Goal: Navigation & Orientation: Go to known website

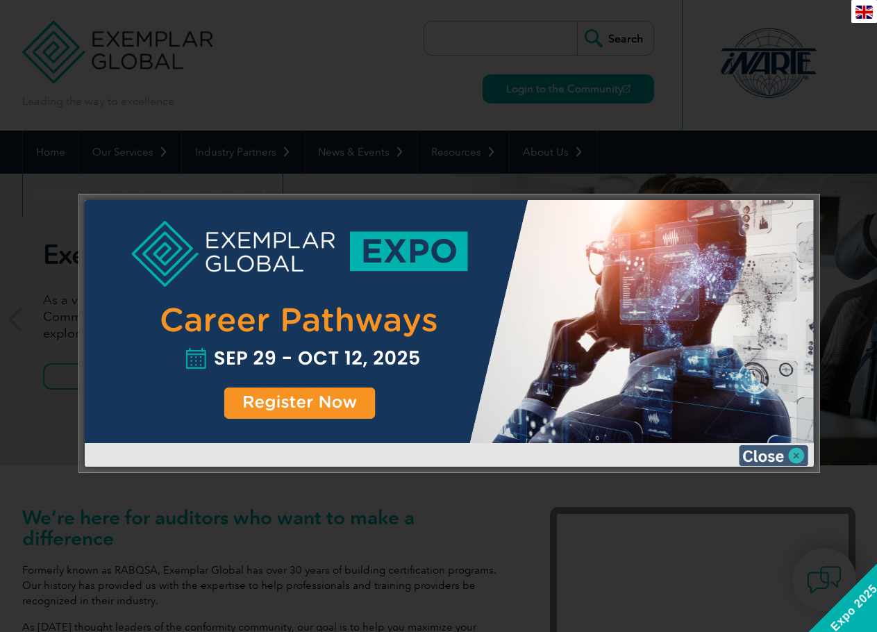
click at [797, 453] on img at bounding box center [773, 455] width 69 height 21
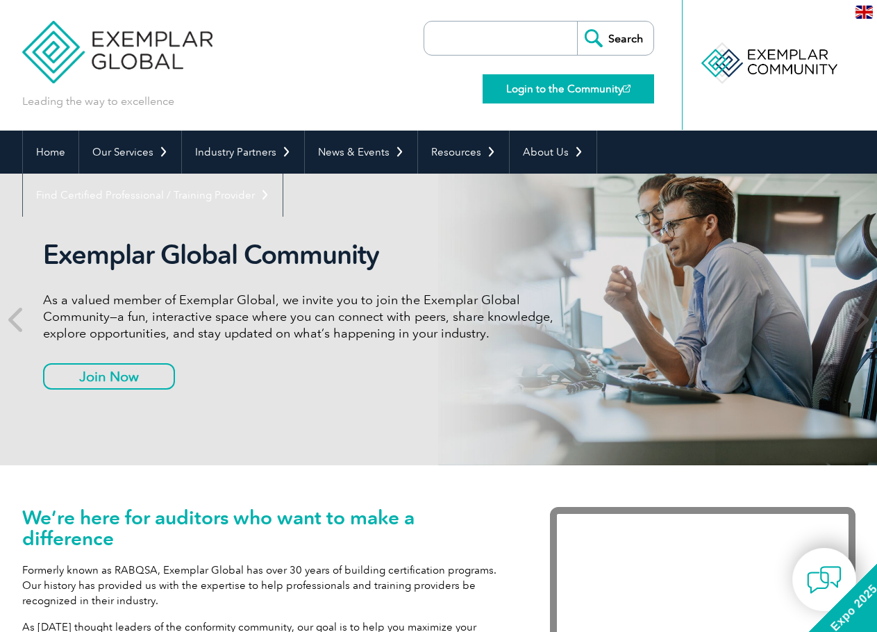
click at [593, 87] on link "Login to the Community" at bounding box center [569, 88] width 172 height 29
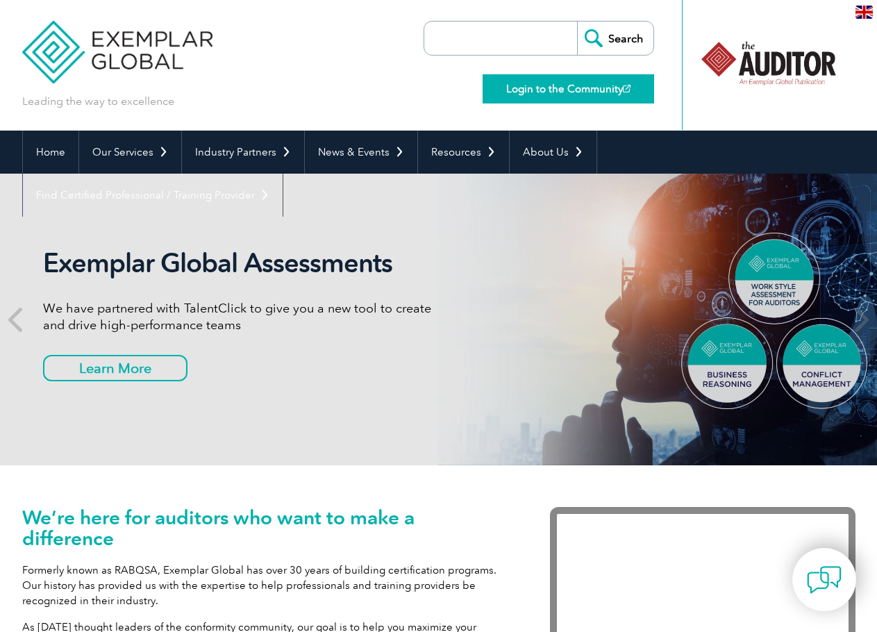
click at [572, 84] on link "Login to the Community" at bounding box center [569, 88] width 172 height 29
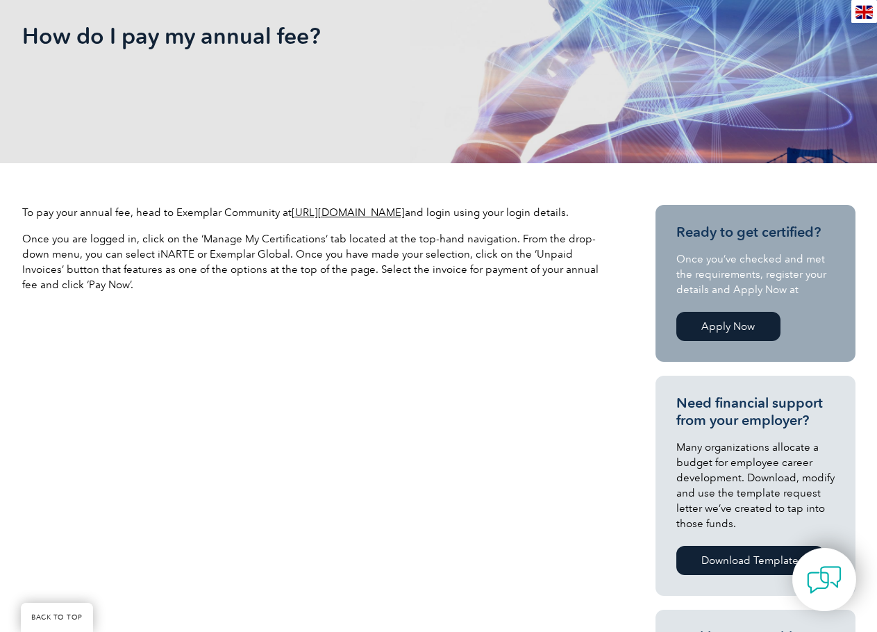
scroll to position [347, 0]
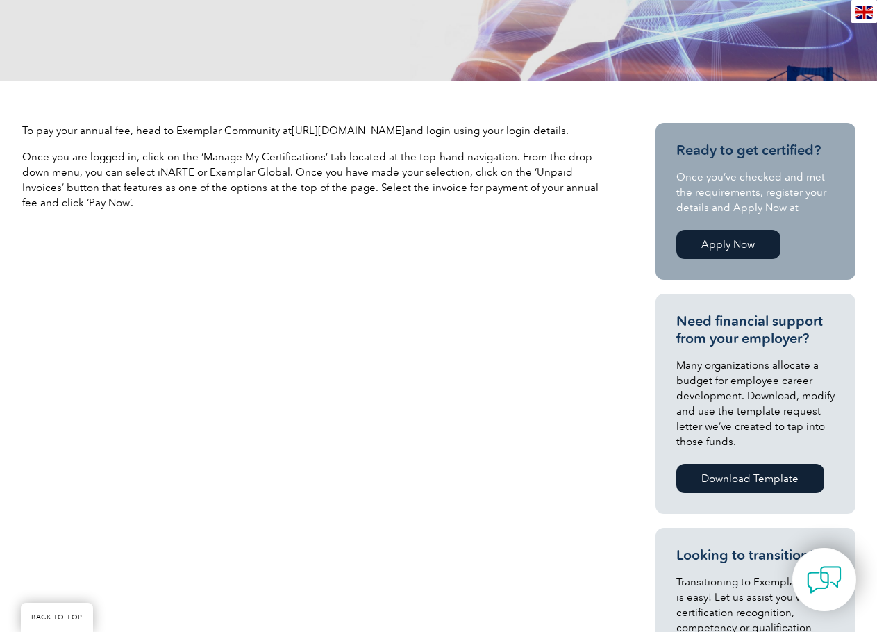
click at [405, 128] on link "[URL][DOMAIN_NAME]" at bounding box center [348, 130] width 113 height 13
